Goal: Find specific page/section: Find specific page/section

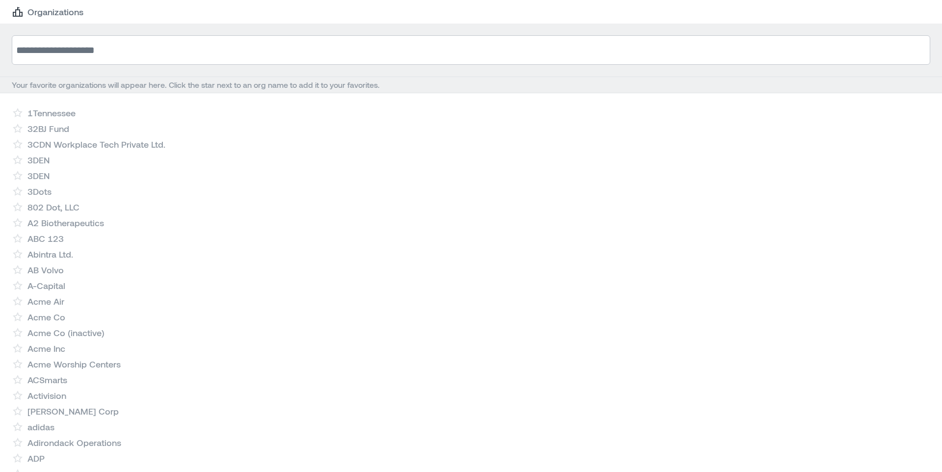
click at [115, 48] on input at bounding box center [471, 49] width 918 height 29
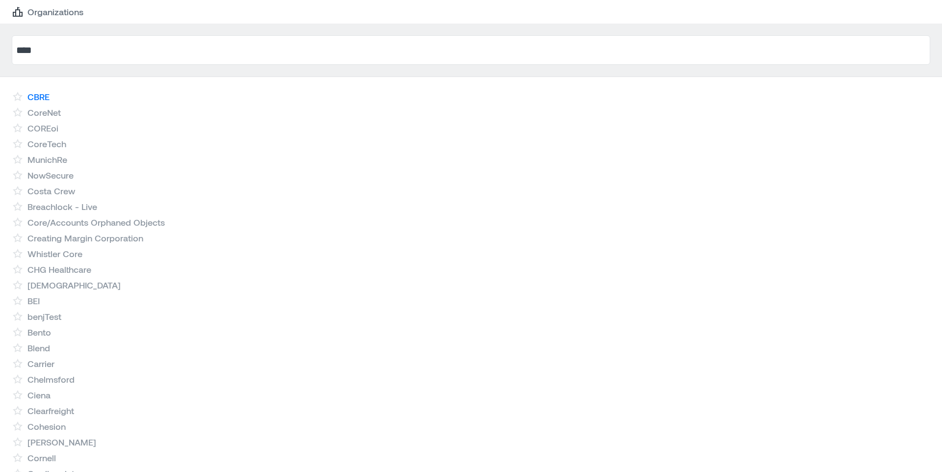
type input "****"
click at [47, 96] on link "CBRE" at bounding box center [38, 97] width 22 height 12
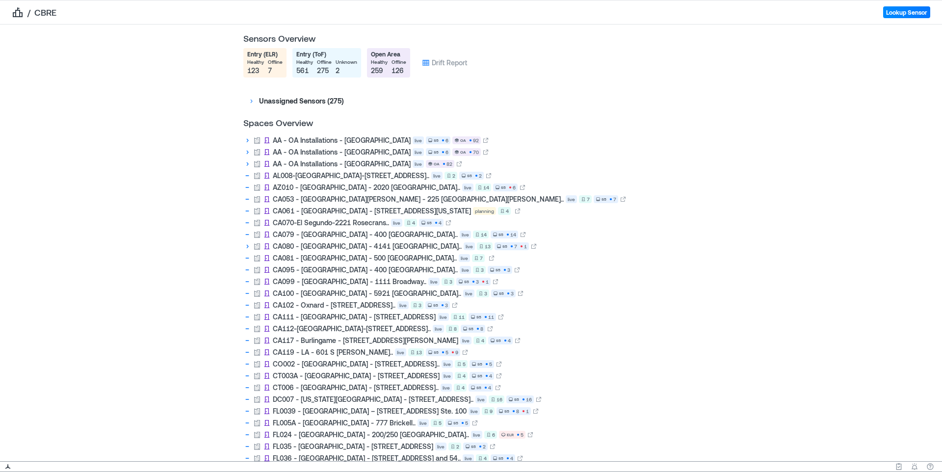
click at [211, 139] on div "Sensors Overview Entry (ELR) healthy 123 offline 7 Entry (ToF) healthy 561 offl…" at bounding box center [471, 243] width 942 height 437
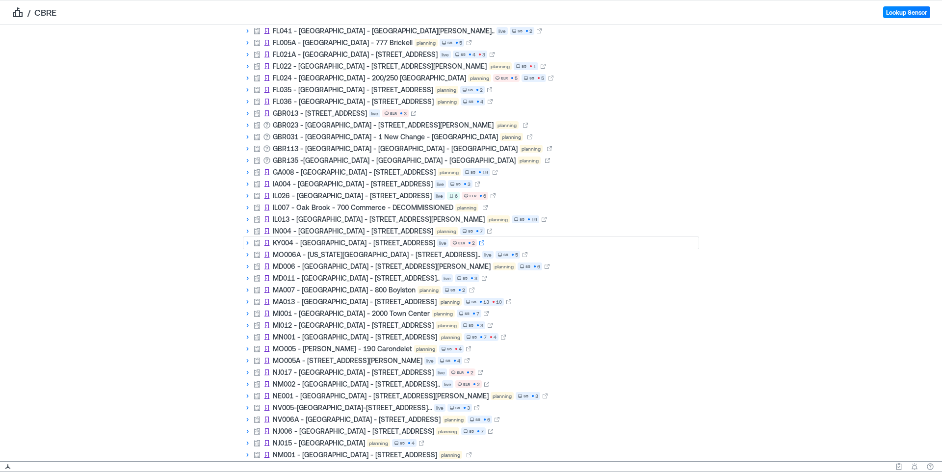
click at [479, 240] on icon at bounding box center [482, 243] width 6 height 6
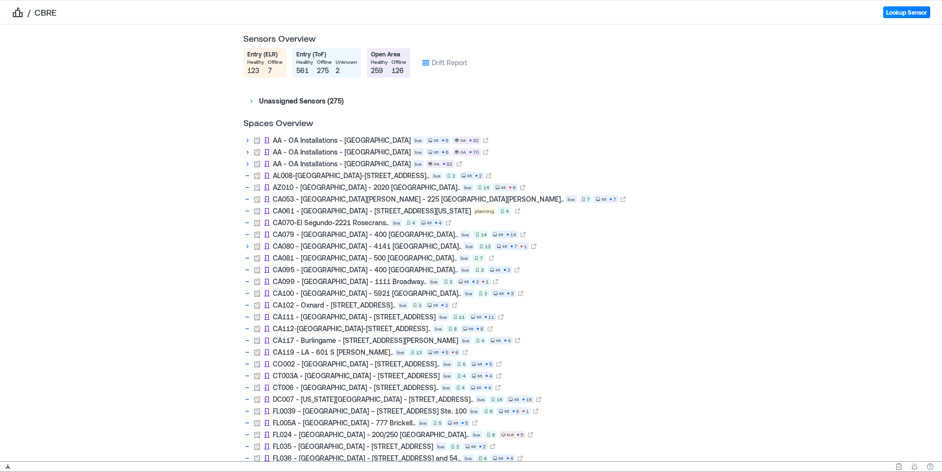
scroll to position [1228, 0]
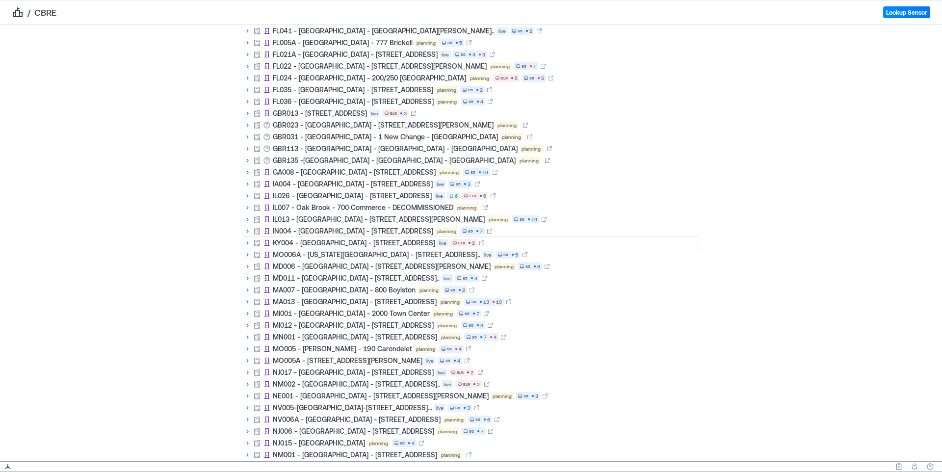
click at [248, 243] on icon at bounding box center [248, 243] width 2 height 4
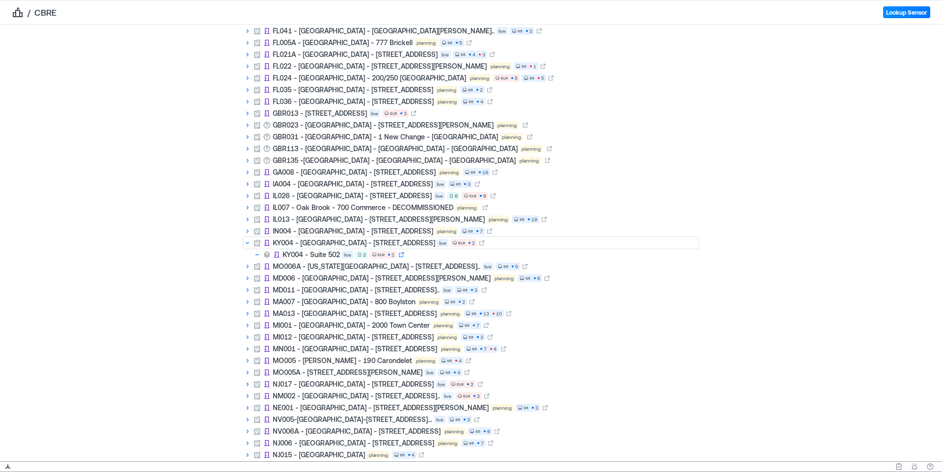
click at [403, 255] on icon at bounding box center [401, 255] width 6 height 6
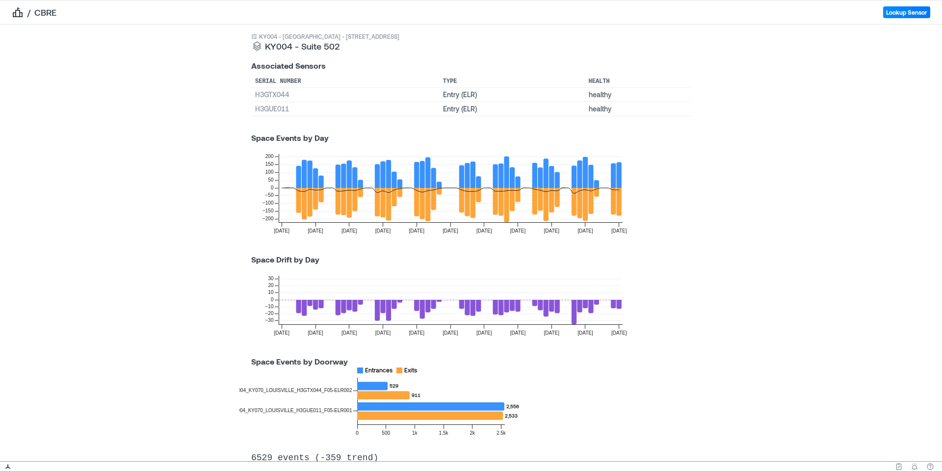
scroll to position [50, 0]
click at [615, 305] on icon at bounding box center [613, 304] width 5 height 8
click at [619, 305] on icon at bounding box center [619, 304] width 5 height 9
click at [611, 304] on icon at bounding box center [613, 304] width 5 height 8
click at [619, 304] on icon at bounding box center [619, 304] width 5 height 9
